Goal: Task Accomplishment & Management: Manage account settings

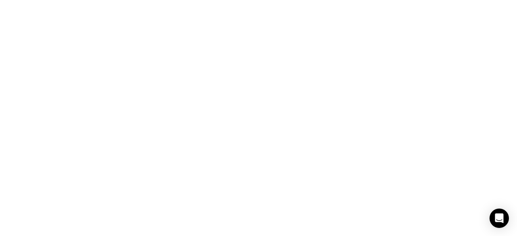
click at [226, 0] on html at bounding box center [258, 0] width 517 height 0
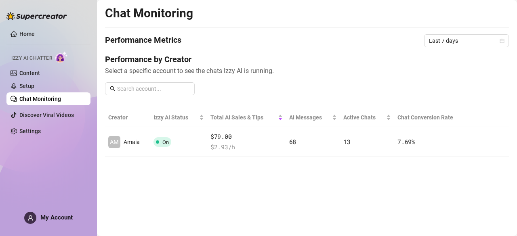
click at [159, 182] on main "Chat Monitoring Performance Metrics Last 7 days Performance by Creator Select a…" at bounding box center [307, 118] width 420 height 236
click at [40, 76] on link "Content" at bounding box center [29, 73] width 21 height 6
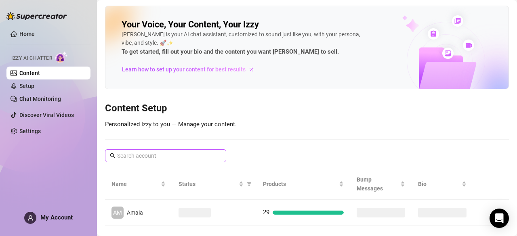
scroll to position [13, 0]
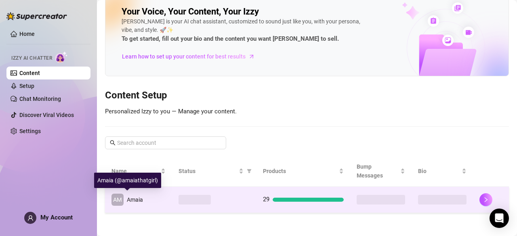
click at [141, 203] on span "Amaia" at bounding box center [135, 200] width 16 height 6
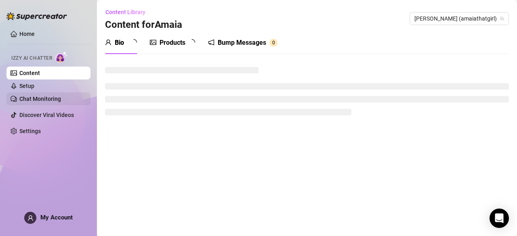
click at [44, 99] on link "Chat Monitoring" at bounding box center [40, 99] width 42 height 6
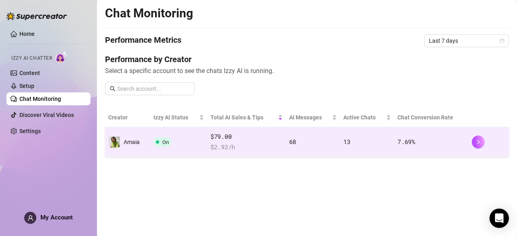
click at [229, 152] on td "$79.00 $ 2.93 /h" at bounding box center [246, 142] width 79 height 30
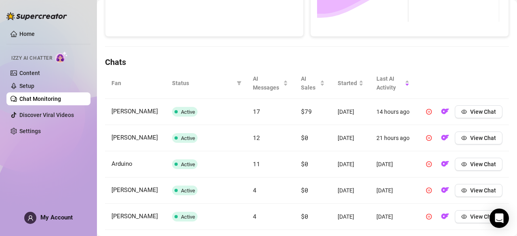
scroll to position [233, 0]
click at [103, 112] on main "Chat Monitoring Chat Monitoring for Amaia Amaia (amaiathatgirl) Performance Met…" at bounding box center [307, 92] width 420 height 651
click at [123, 114] on span "Tom" at bounding box center [135, 111] width 46 height 7
click at [470, 114] on span "View Chat" at bounding box center [483, 112] width 26 height 6
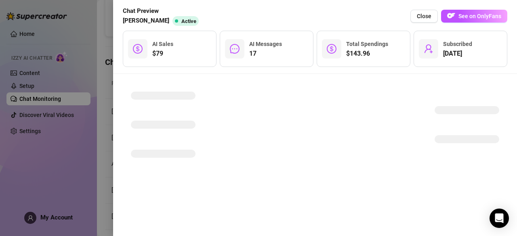
click at [219, 102] on div at bounding box center [315, 128] width 385 height 89
click at [108, 40] on div at bounding box center [258, 118] width 517 height 236
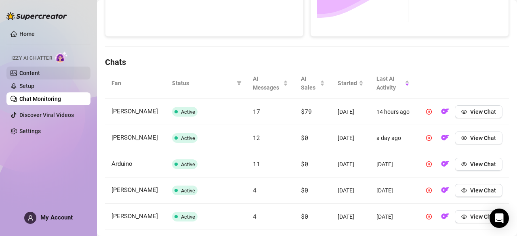
click at [30, 72] on link "Content" at bounding box center [29, 73] width 21 height 6
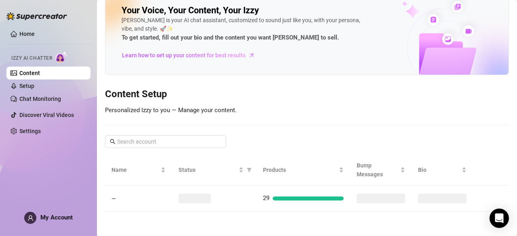
scroll to position [13, 0]
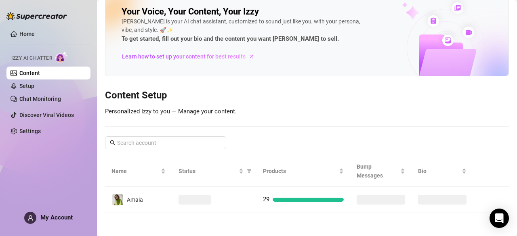
click at [339, 83] on div "Your Voice, Your Content, Your Izzy Izzy is your AI chat assistant, customized …" at bounding box center [307, 103] width 404 height 221
click at [34, 84] on link "Setup" at bounding box center [26, 86] width 15 height 6
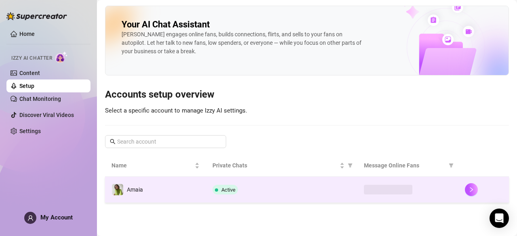
click at [143, 197] on td "Amaia" at bounding box center [155, 190] width 101 height 26
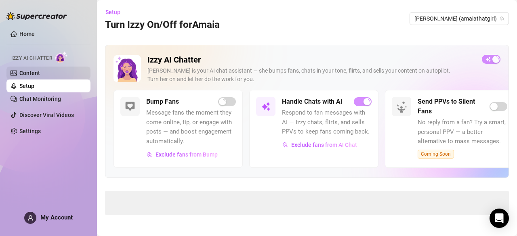
click at [38, 75] on link "Content" at bounding box center [29, 73] width 21 height 6
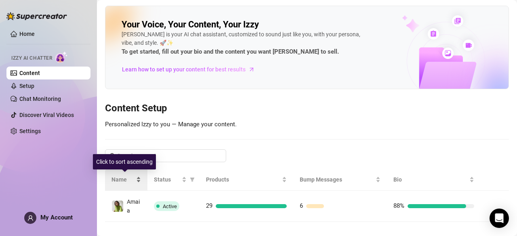
click at [135, 181] on div "Name" at bounding box center [127, 179] width 30 height 9
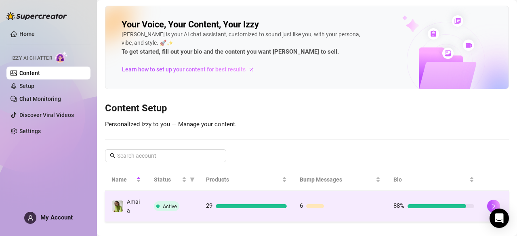
scroll to position [9, 0]
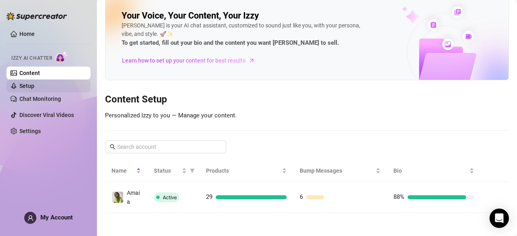
click at [23, 84] on link "Setup" at bounding box center [26, 86] width 15 height 6
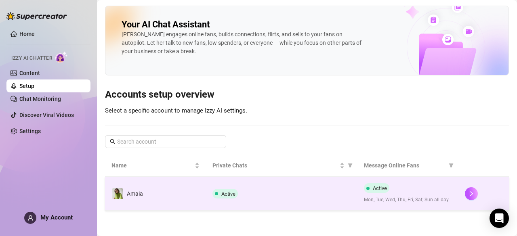
click at [230, 200] on td "Active" at bounding box center [282, 194] width 152 height 34
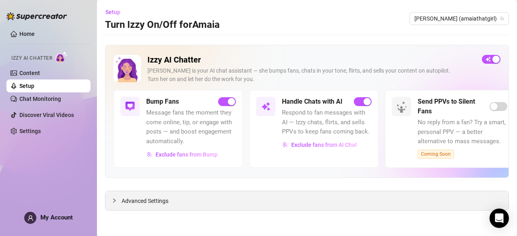
click at [183, 203] on div "Advanced Settings" at bounding box center [306, 201] width 403 height 19
click at [112, 204] on div at bounding box center [117, 200] width 10 height 9
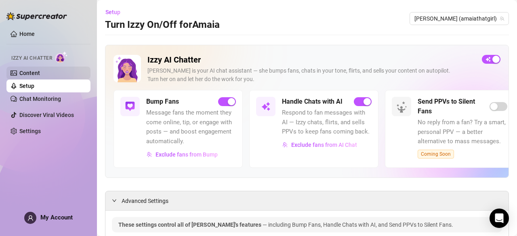
click at [40, 70] on link "Content" at bounding box center [29, 73] width 21 height 6
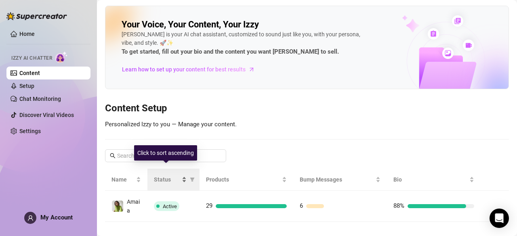
scroll to position [9, 0]
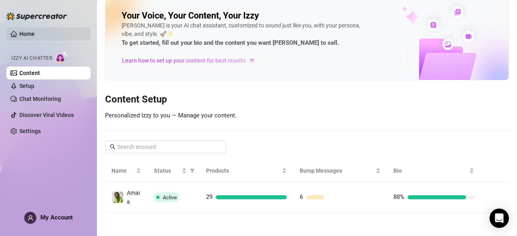
click at [23, 34] on link "Home" at bounding box center [26, 34] width 15 height 6
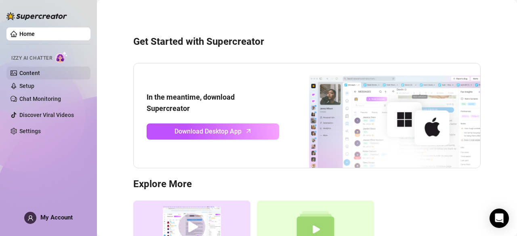
click at [38, 74] on link "Content" at bounding box center [29, 73] width 21 height 6
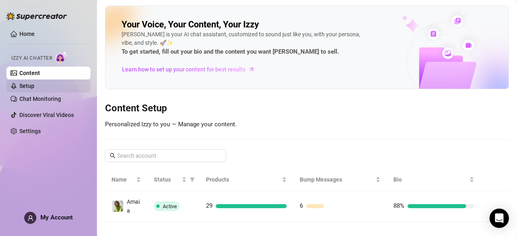
click at [34, 85] on link "Setup" at bounding box center [26, 86] width 15 height 6
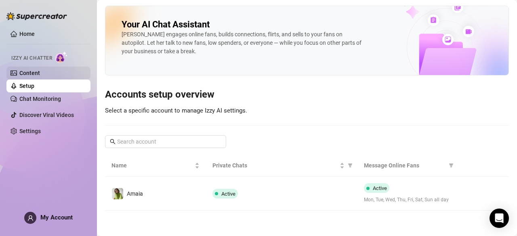
click at [35, 70] on link "Content" at bounding box center [29, 73] width 21 height 6
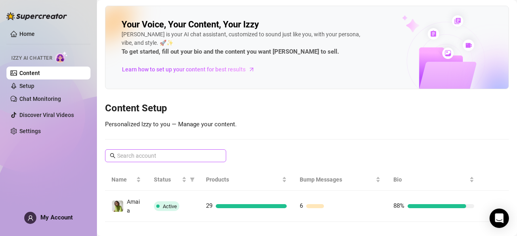
scroll to position [9, 0]
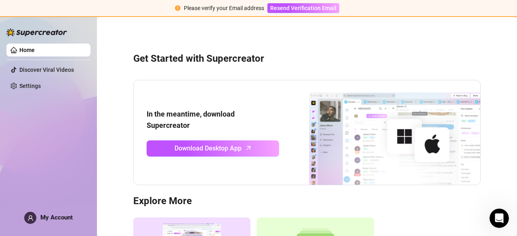
scroll to position [32, 0]
